Goal: Information Seeking & Learning: Learn about a topic

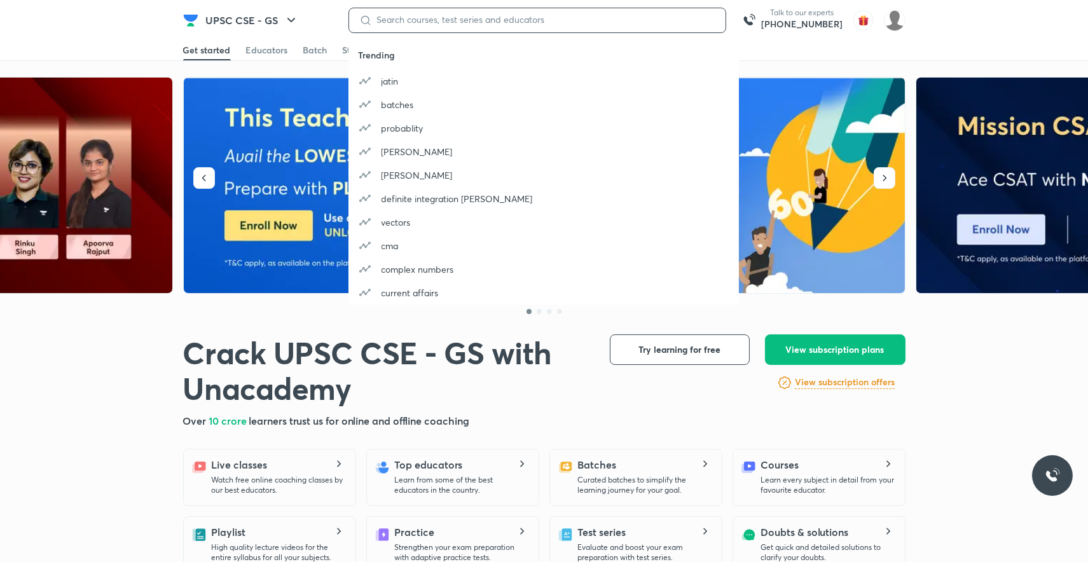
click at [393, 16] on input at bounding box center [543, 20] width 343 height 10
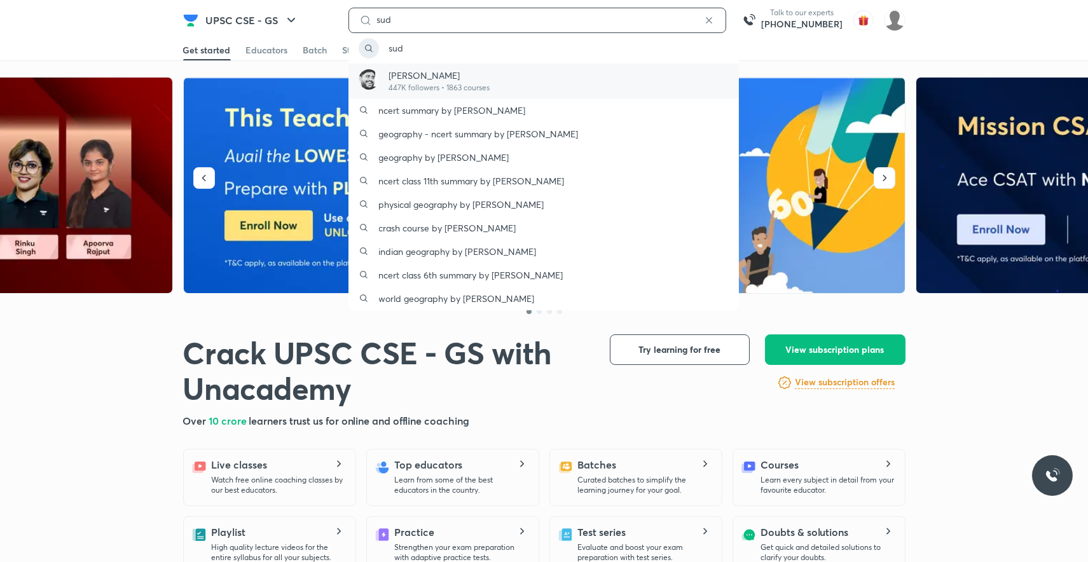
type input "sud"
click at [392, 79] on p "[PERSON_NAME]" at bounding box center [439, 75] width 101 height 13
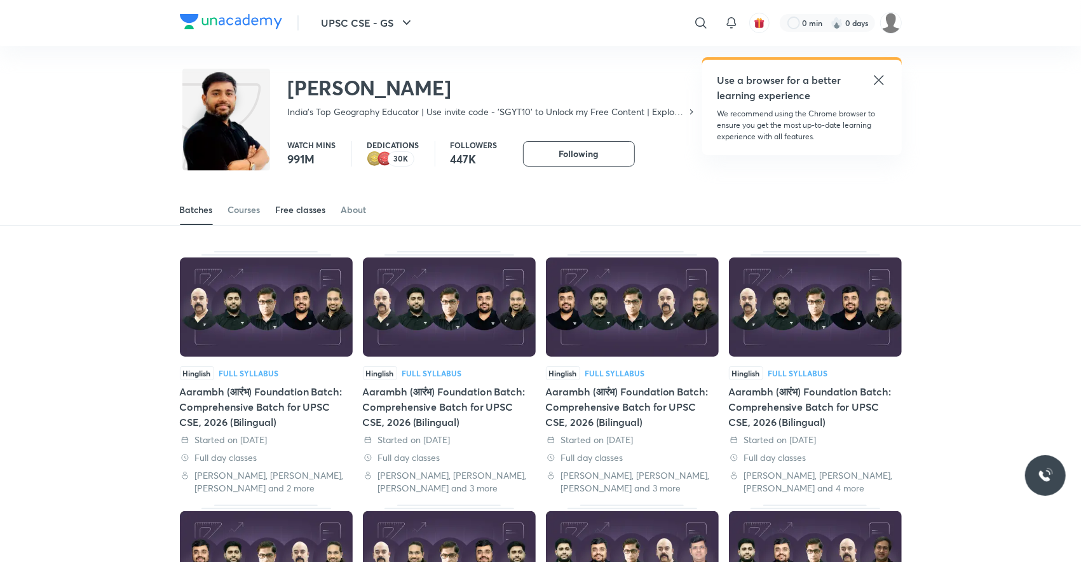
click at [294, 206] on div "Free classes" at bounding box center [301, 209] width 50 height 13
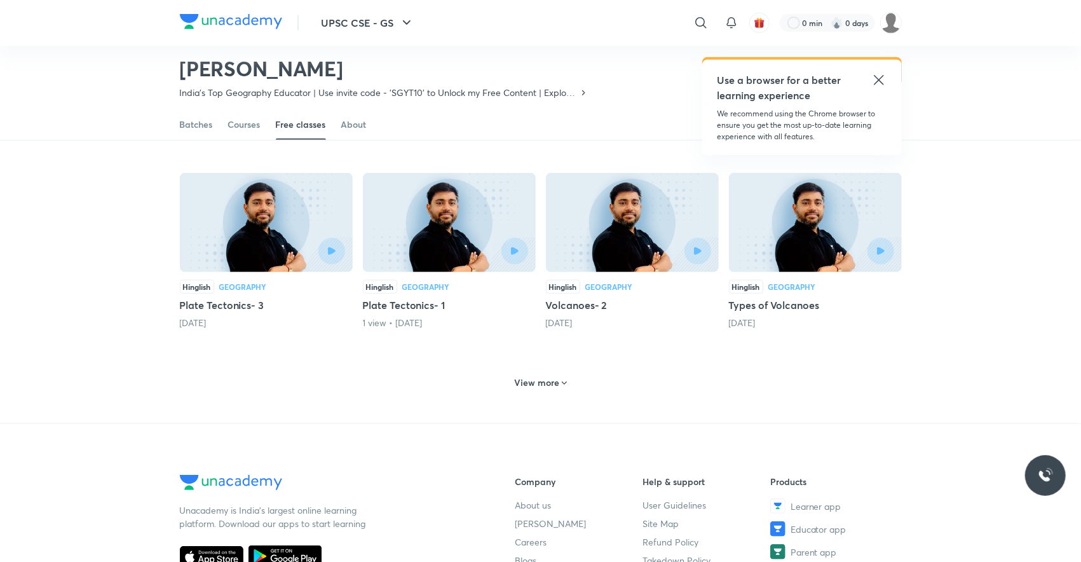
scroll to position [481, 0]
click at [518, 376] on h6 "View more" at bounding box center [536, 382] width 45 height 13
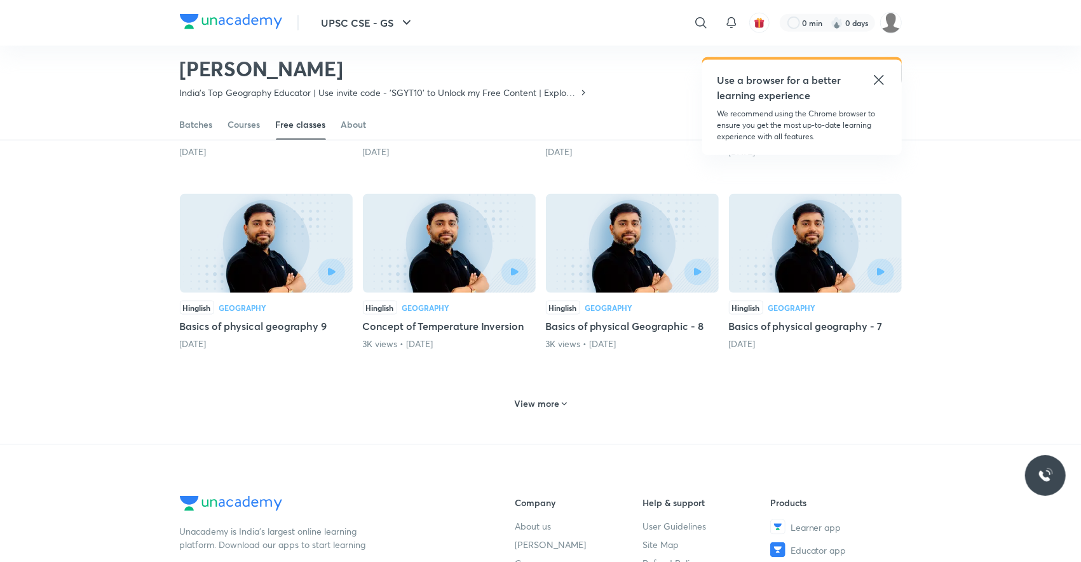
scroll to position [1056, 0]
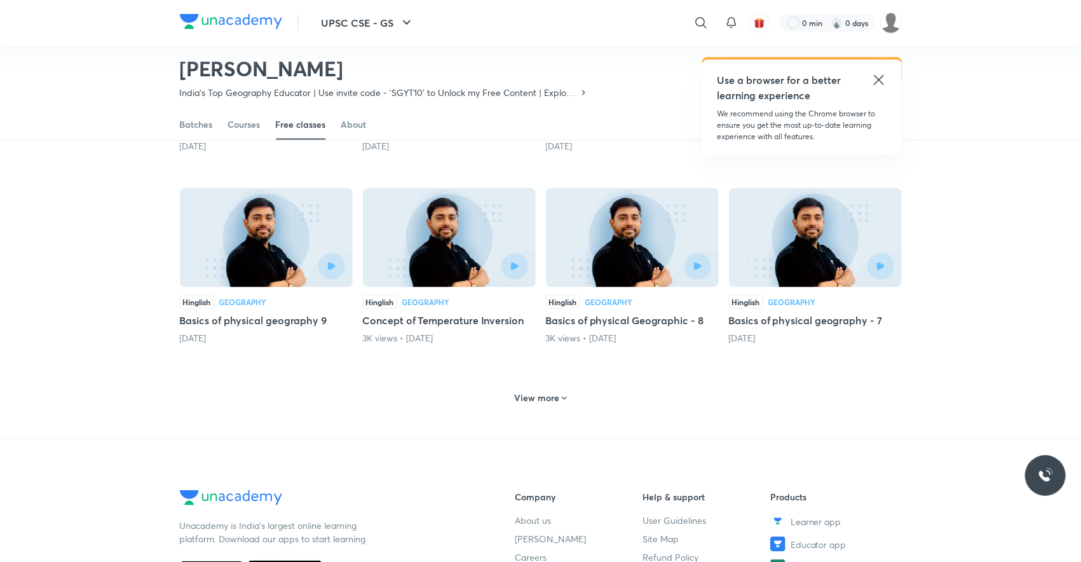
click at [520, 392] on h6 "View more" at bounding box center [536, 398] width 45 height 13
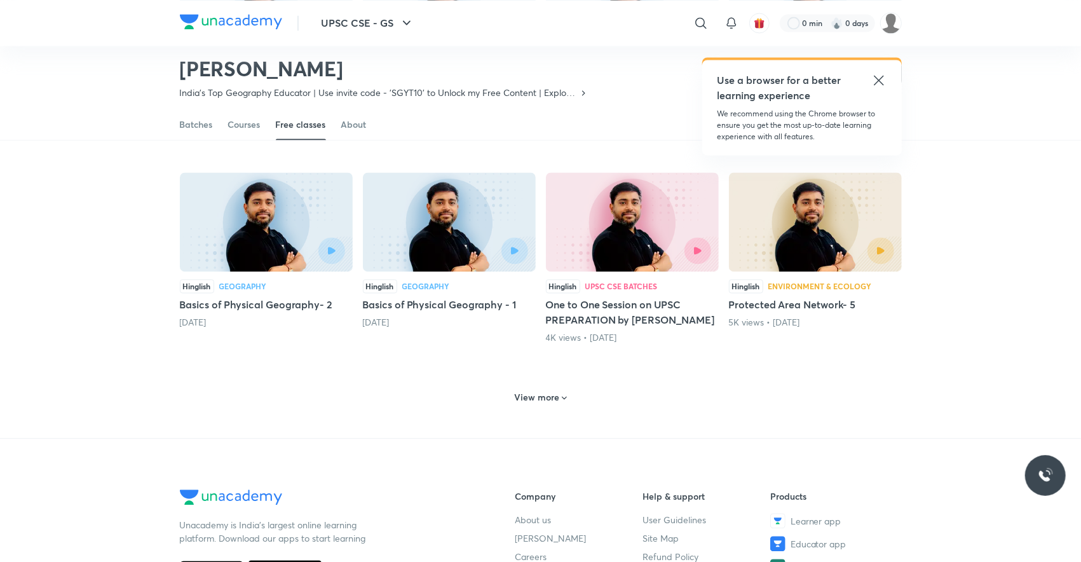
scroll to position [1669, 0]
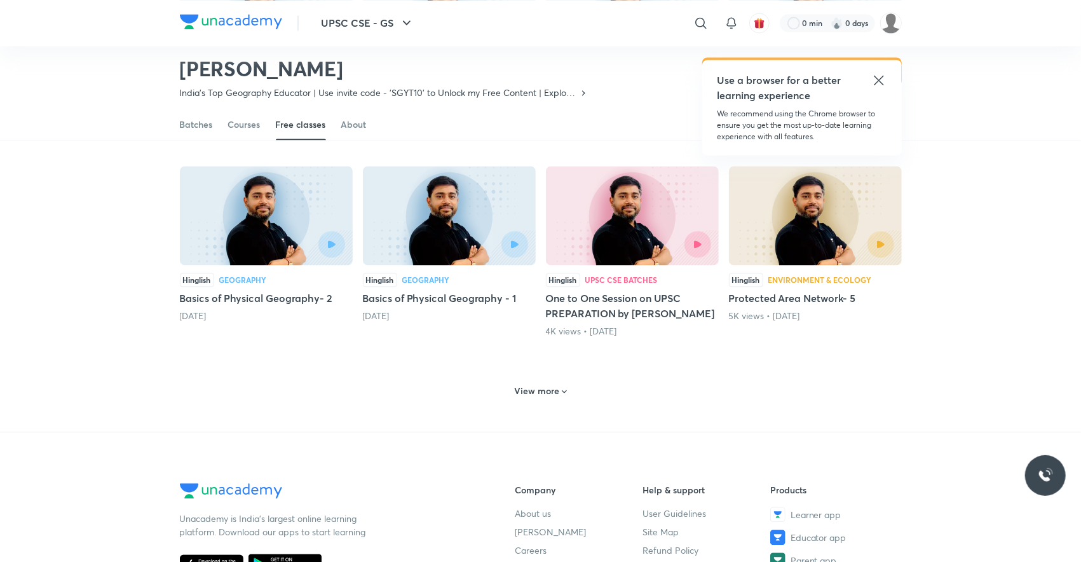
click at [520, 383] on div "View more" at bounding box center [540, 391] width 63 height 20
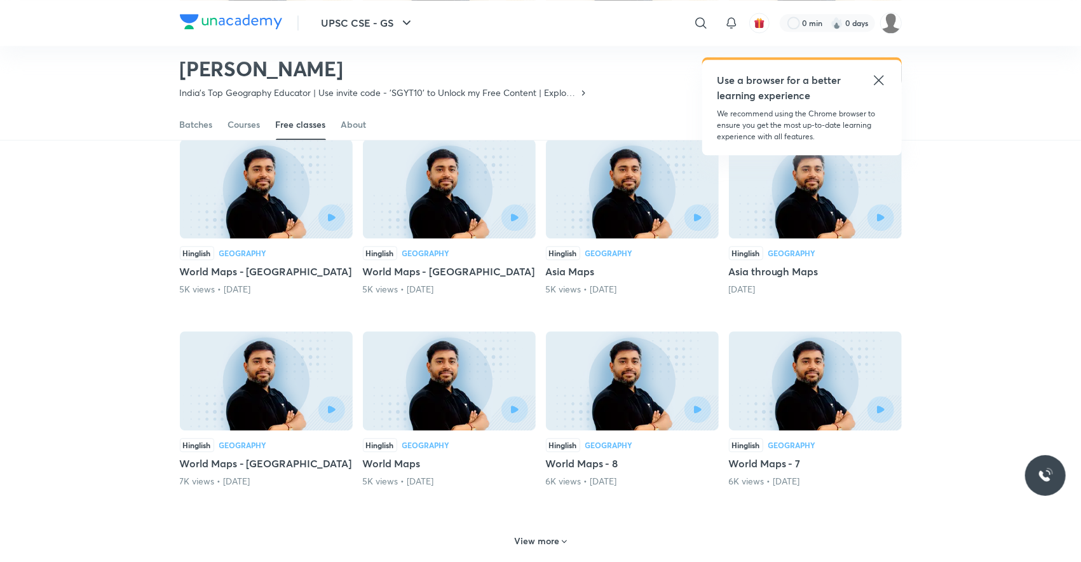
scroll to position [2112, 0]
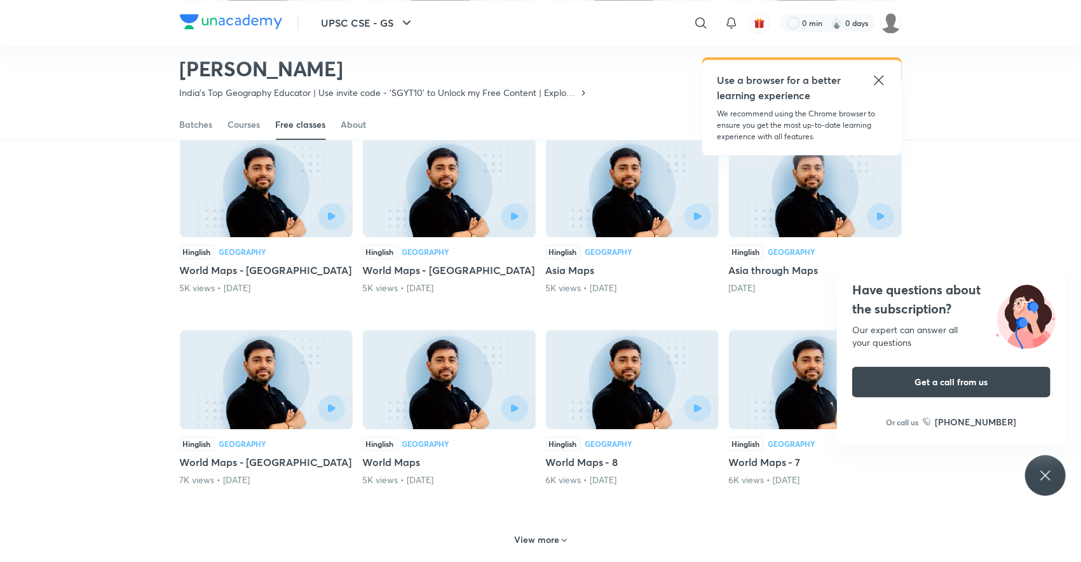
click at [528, 533] on h6 "View more" at bounding box center [536, 539] width 45 height 13
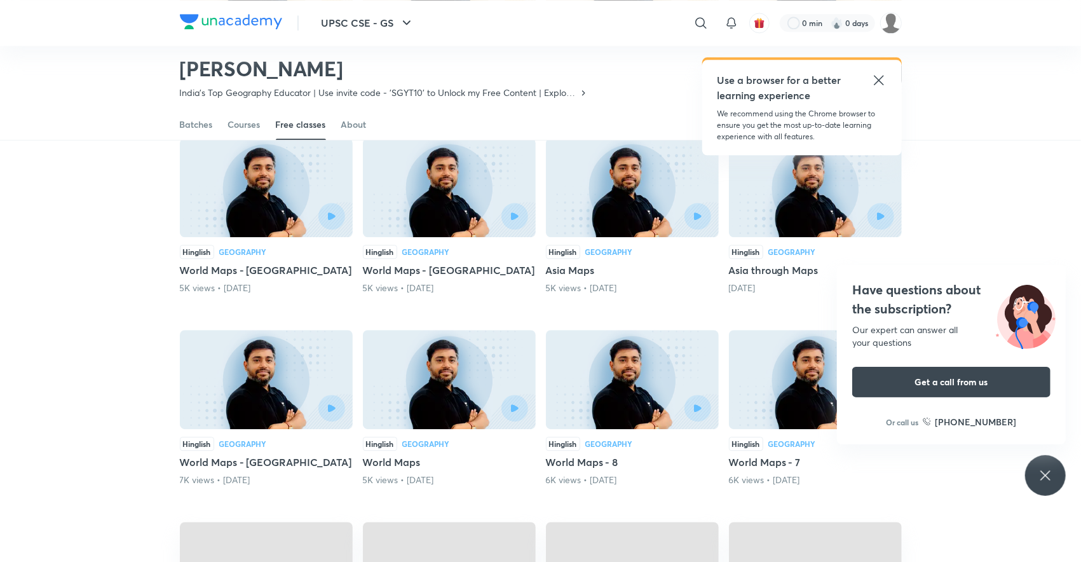
click at [528, 522] on span at bounding box center [449, 570] width 173 height 97
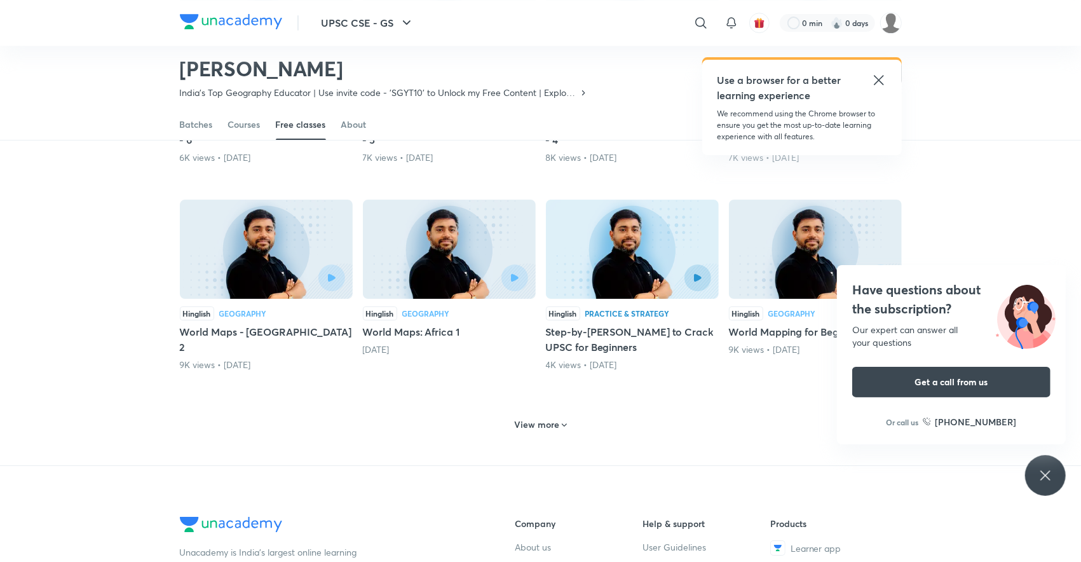
scroll to position [2878, 0]
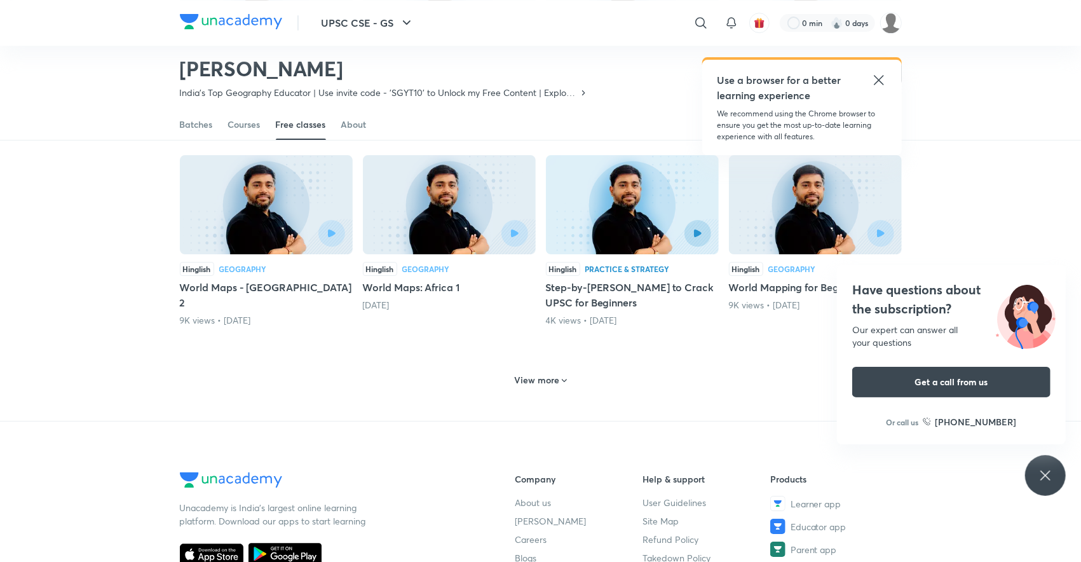
click at [544, 374] on h6 "View more" at bounding box center [536, 380] width 45 height 13
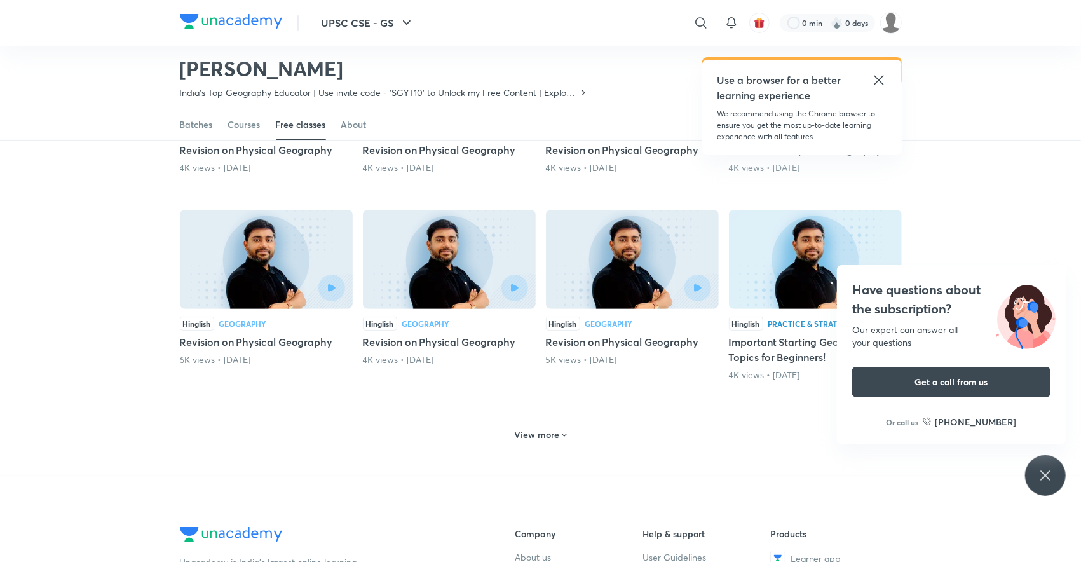
scroll to position [3436, 0]
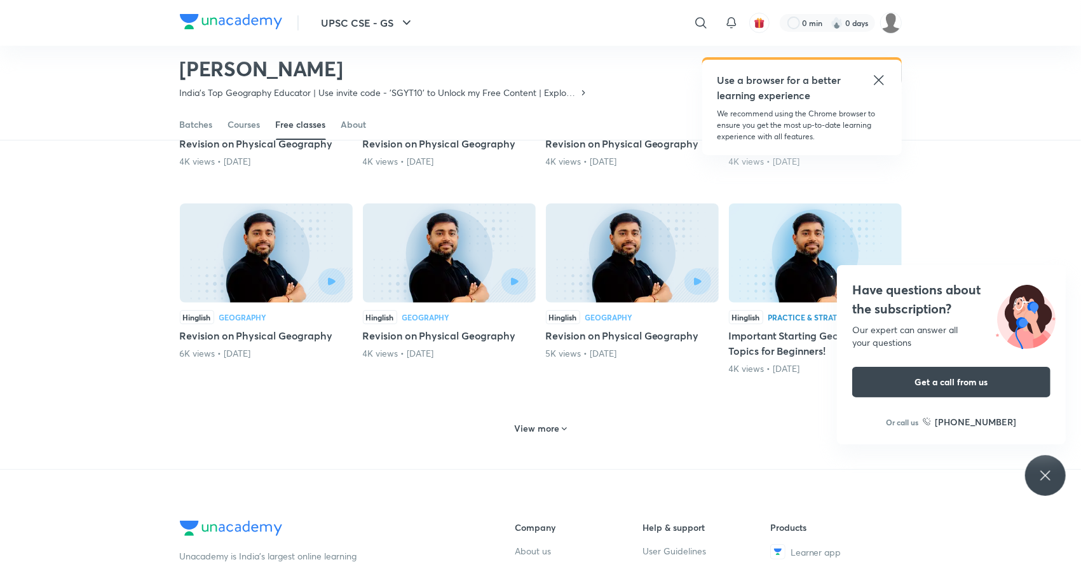
click at [535, 422] on h6 "View more" at bounding box center [536, 428] width 45 height 13
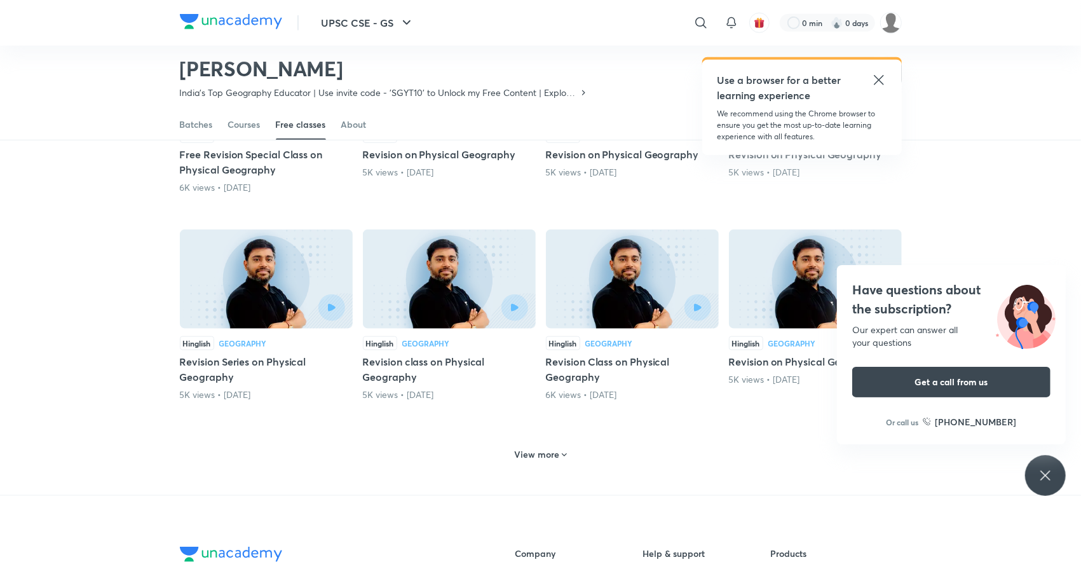
scroll to position [4034, 0]
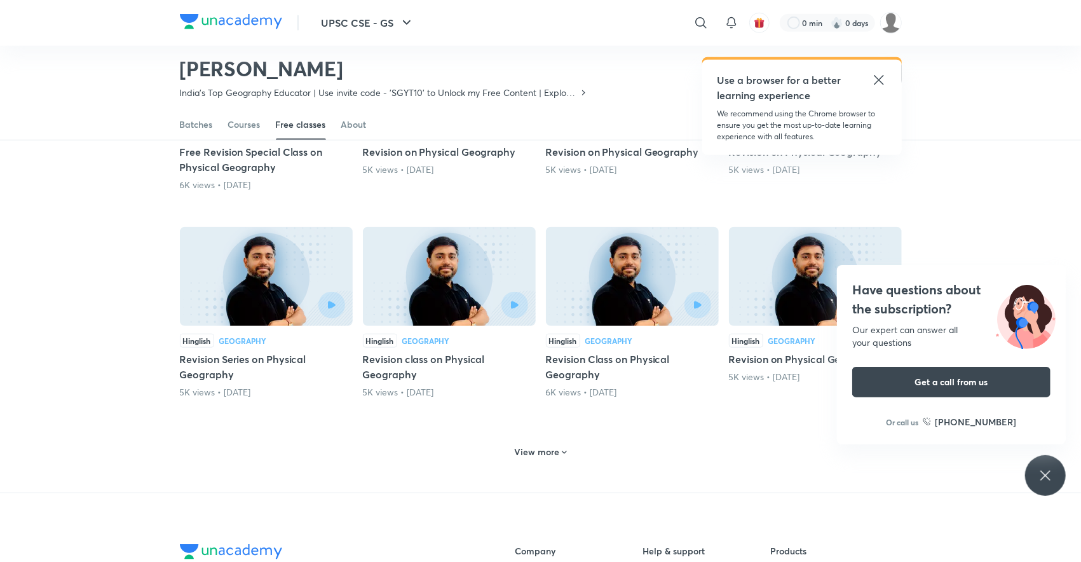
click at [535, 446] on h6 "View more" at bounding box center [536, 452] width 45 height 13
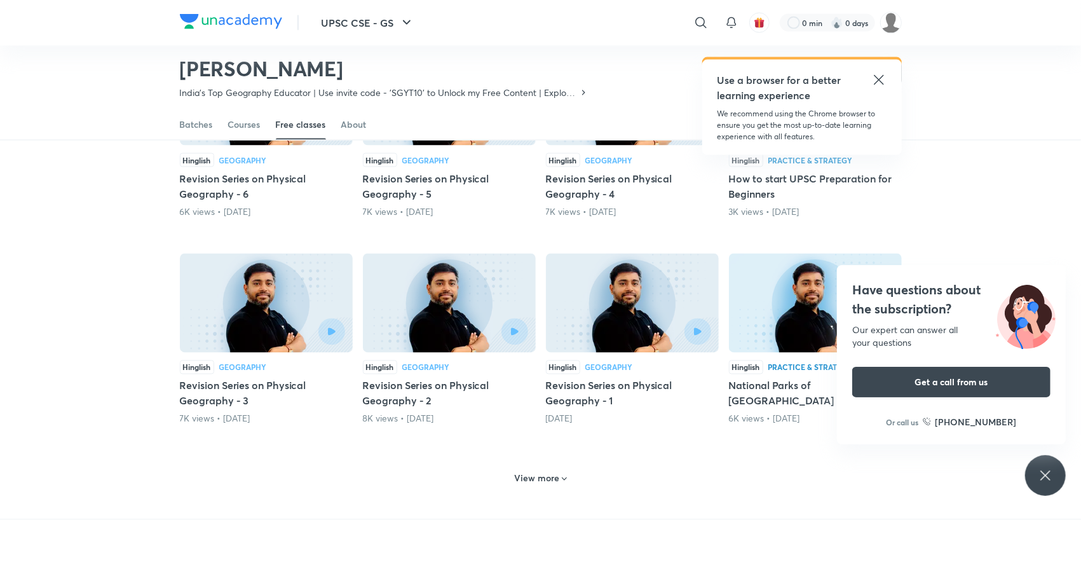
scroll to position [4633, 0]
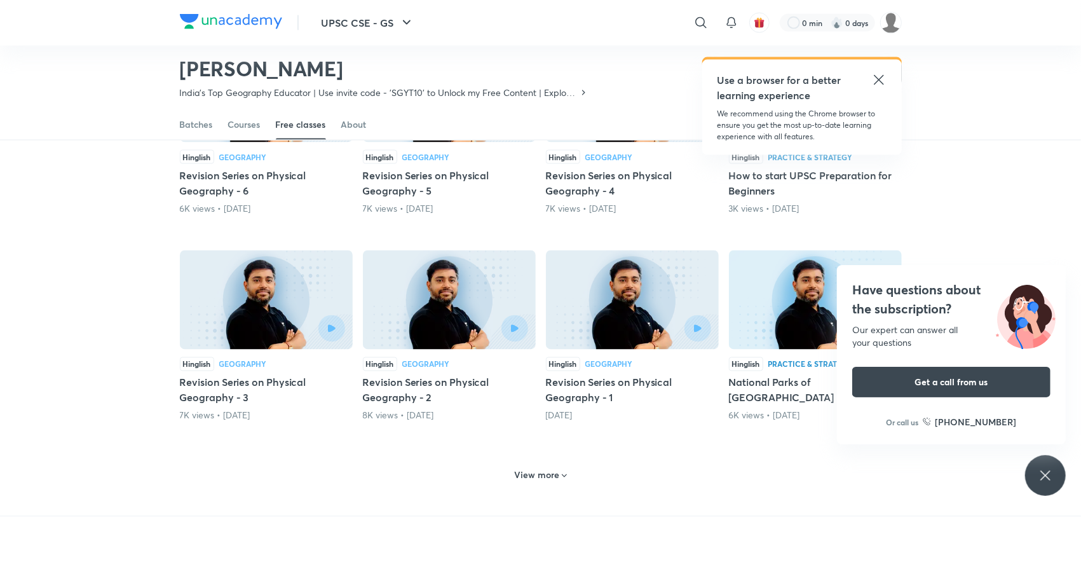
click at [533, 469] on h6 "View more" at bounding box center [536, 475] width 45 height 13
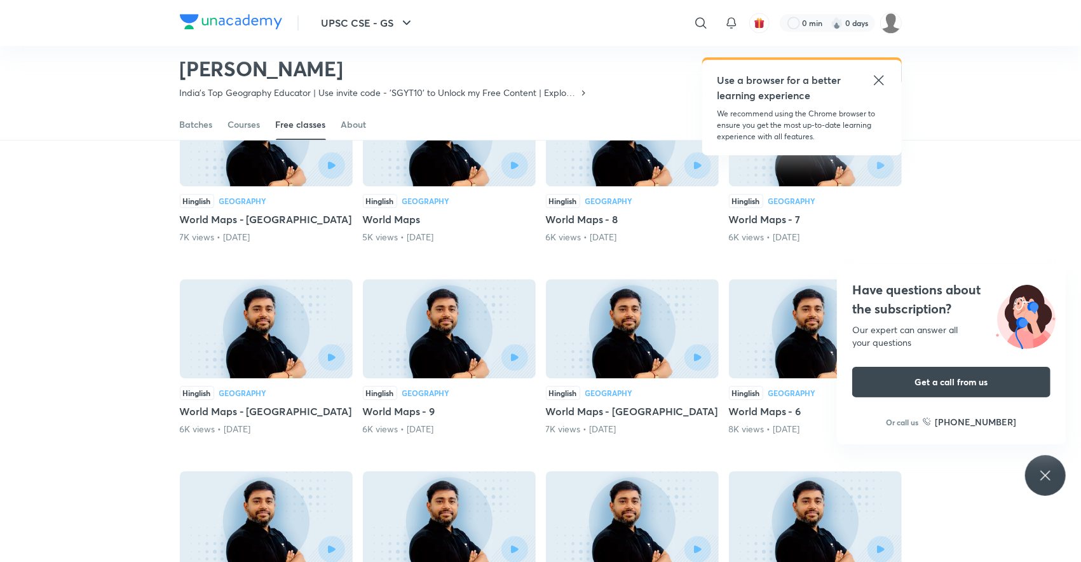
scroll to position [2339, 0]
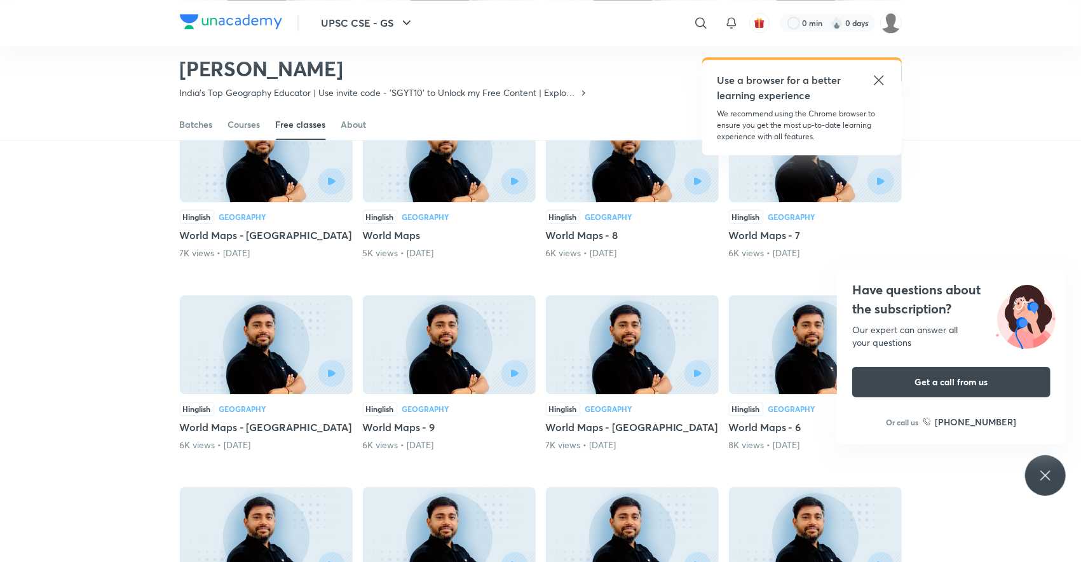
click at [463, 313] on img at bounding box center [449, 344] width 173 height 99
